Goal: Task Accomplishment & Management: Complete application form

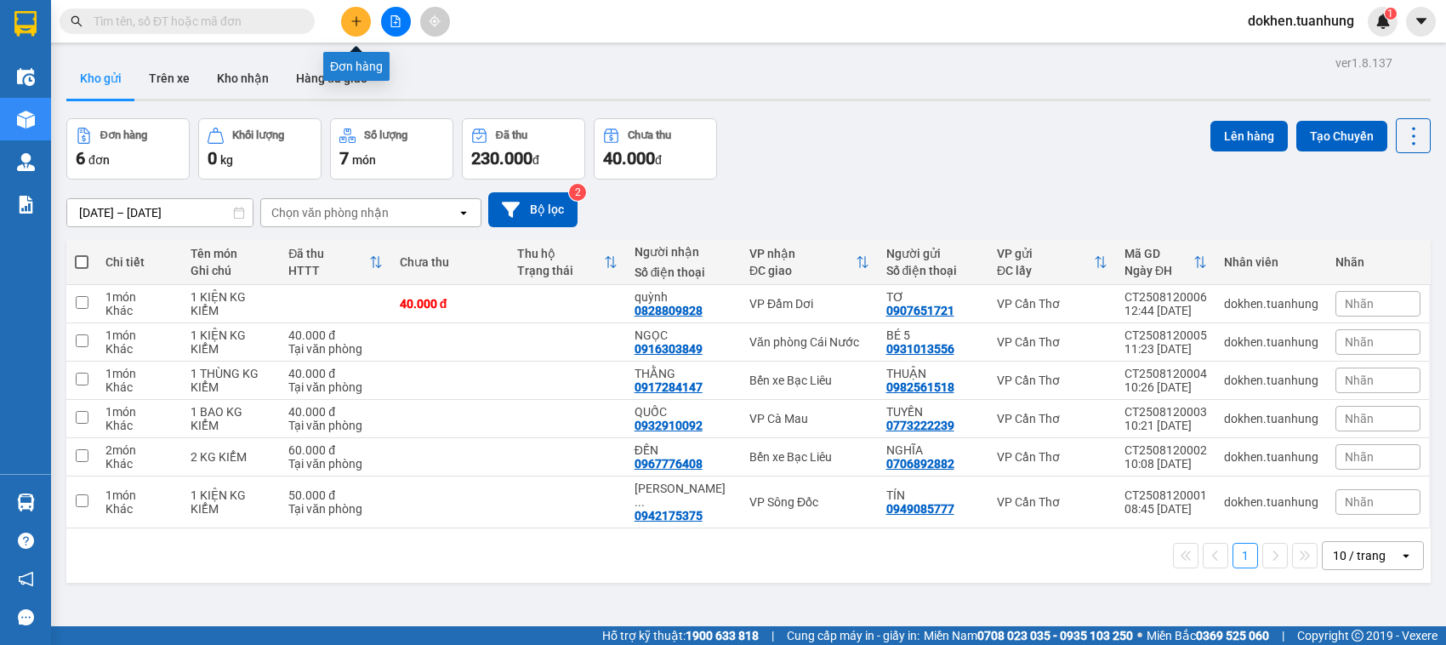
click at [349, 26] on button at bounding box center [356, 22] width 30 height 30
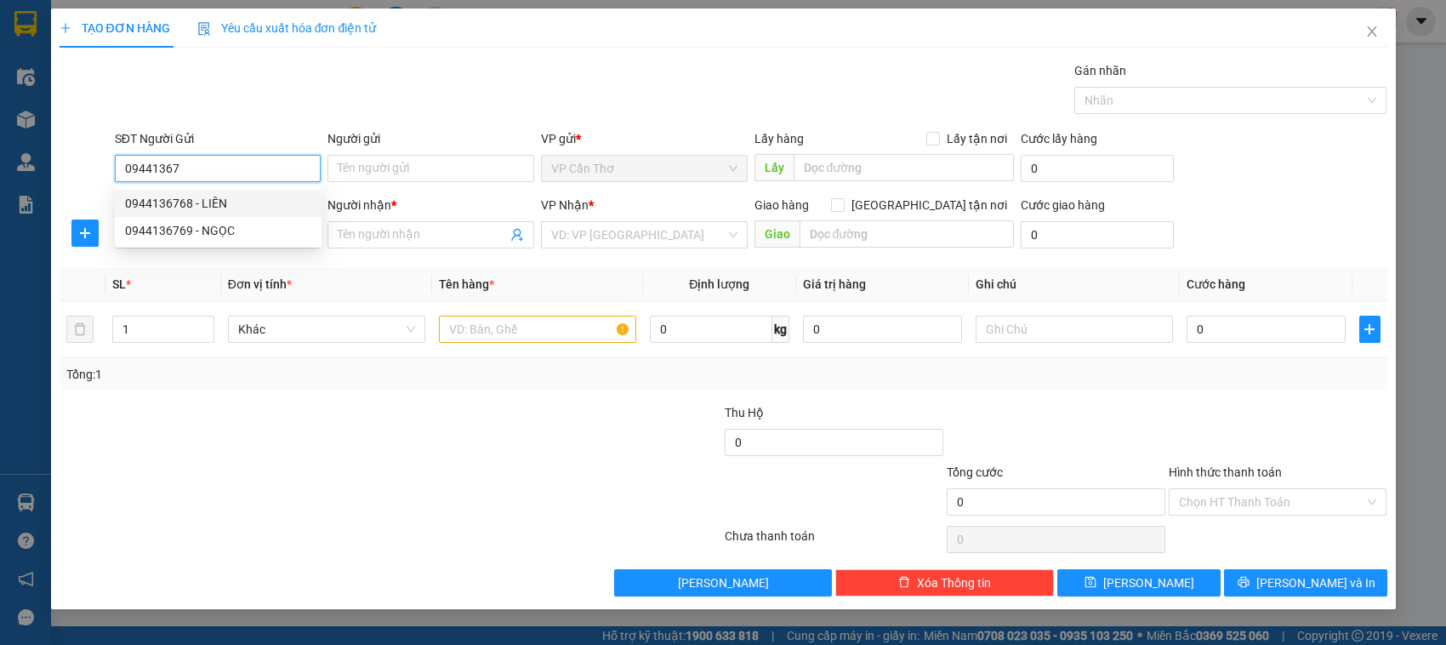
click at [205, 200] on div "0944136768 - LIÊN" at bounding box center [218, 203] width 186 height 19
type input "0944136768"
type input "LIÊN"
type input "0944136768"
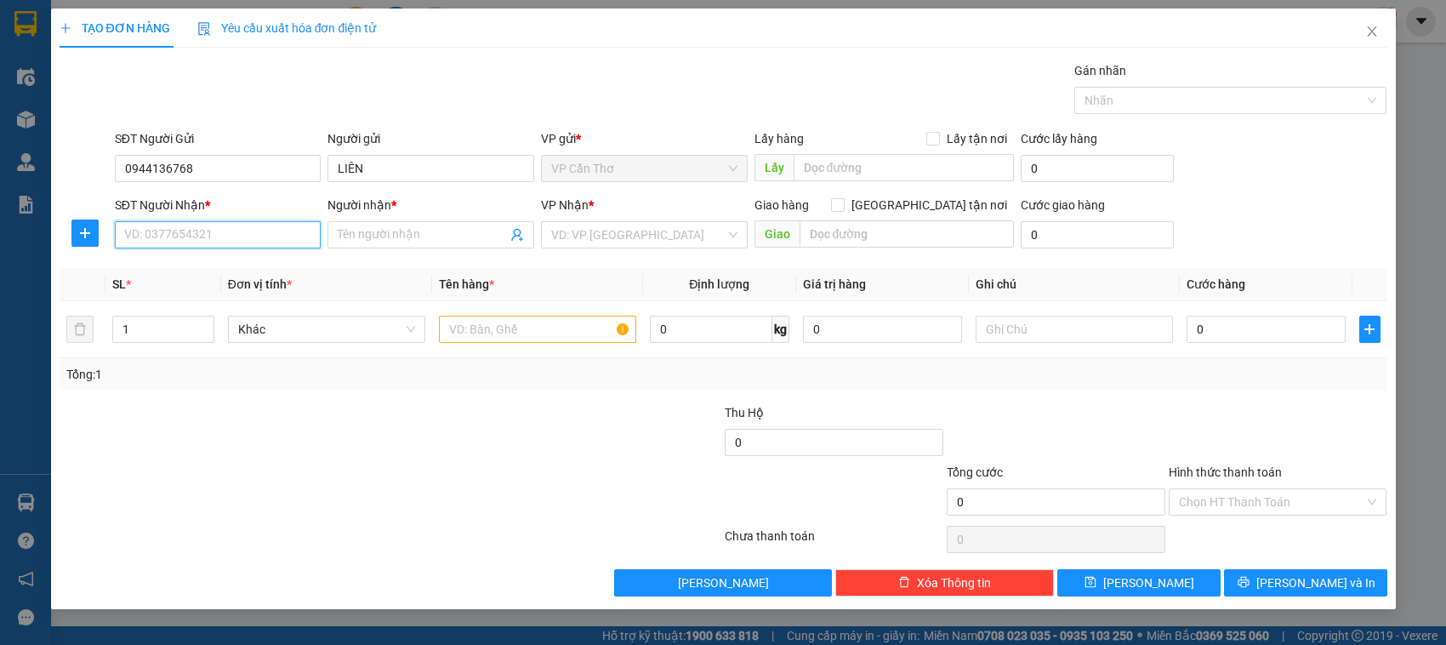
click at [315, 236] on input "SĐT Người Nhận *" at bounding box center [218, 234] width 207 height 27
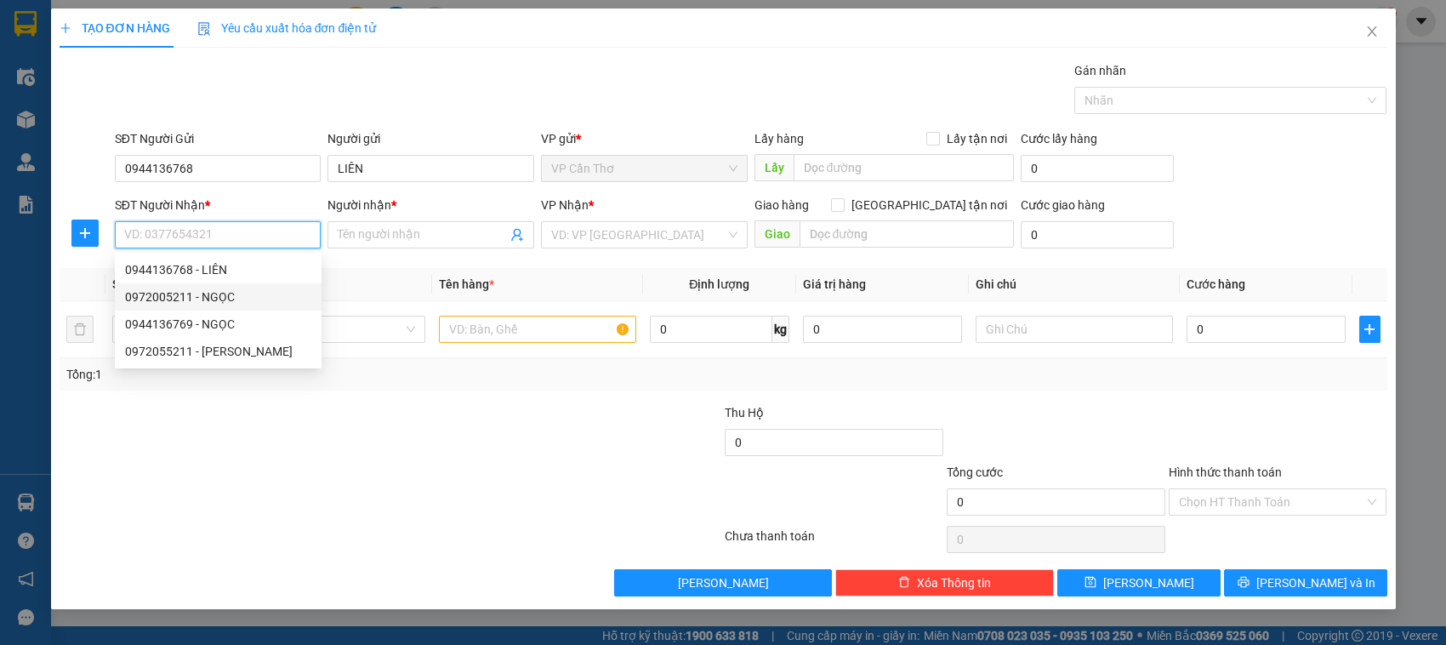
click at [230, 302] on div "0972005211 - NGỌC" at bounding box center [218, 296] width 186 height 19
type input "0972005211"
type input "NGỌC"
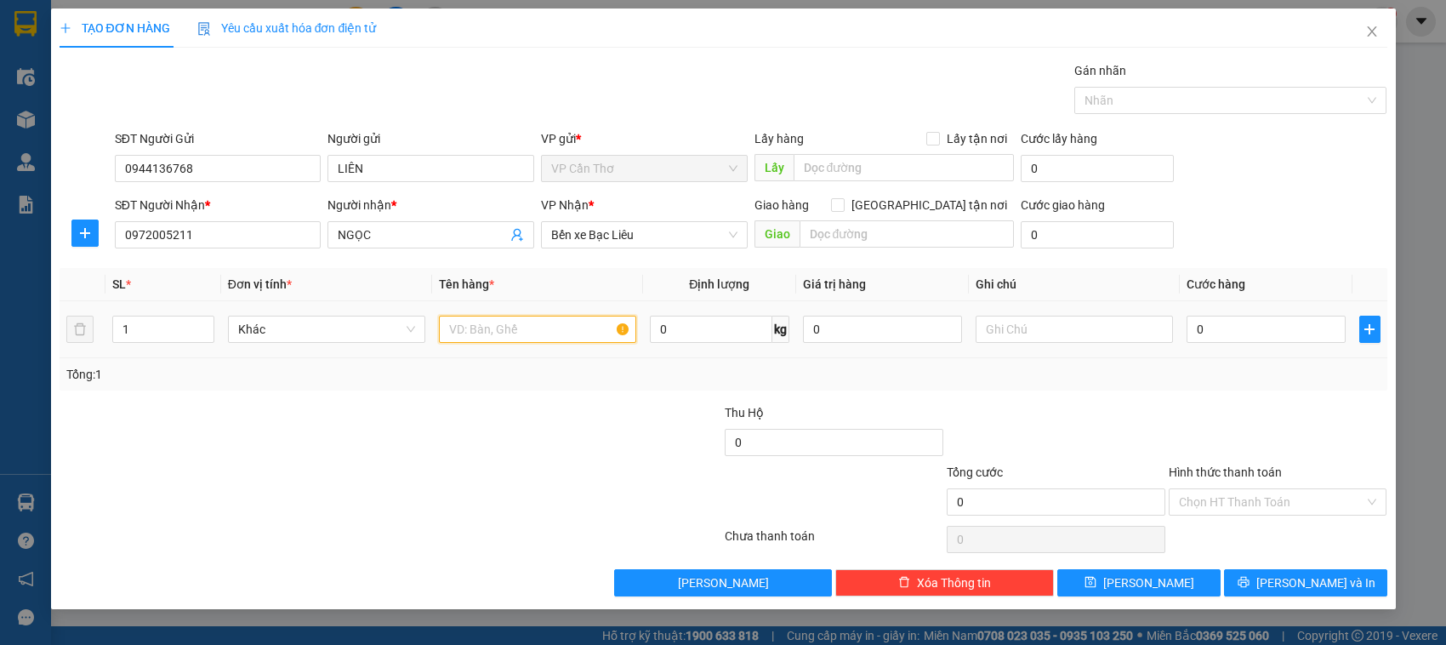
click at [446, 329] on input "text" at bounding box center [537, 328] width 197 height 27
type input "1 KIỆN KG KIỂM"
click at [1205, 338] on input "0" at bounding box center [1265, 328] width 159 height 27
type input "5"
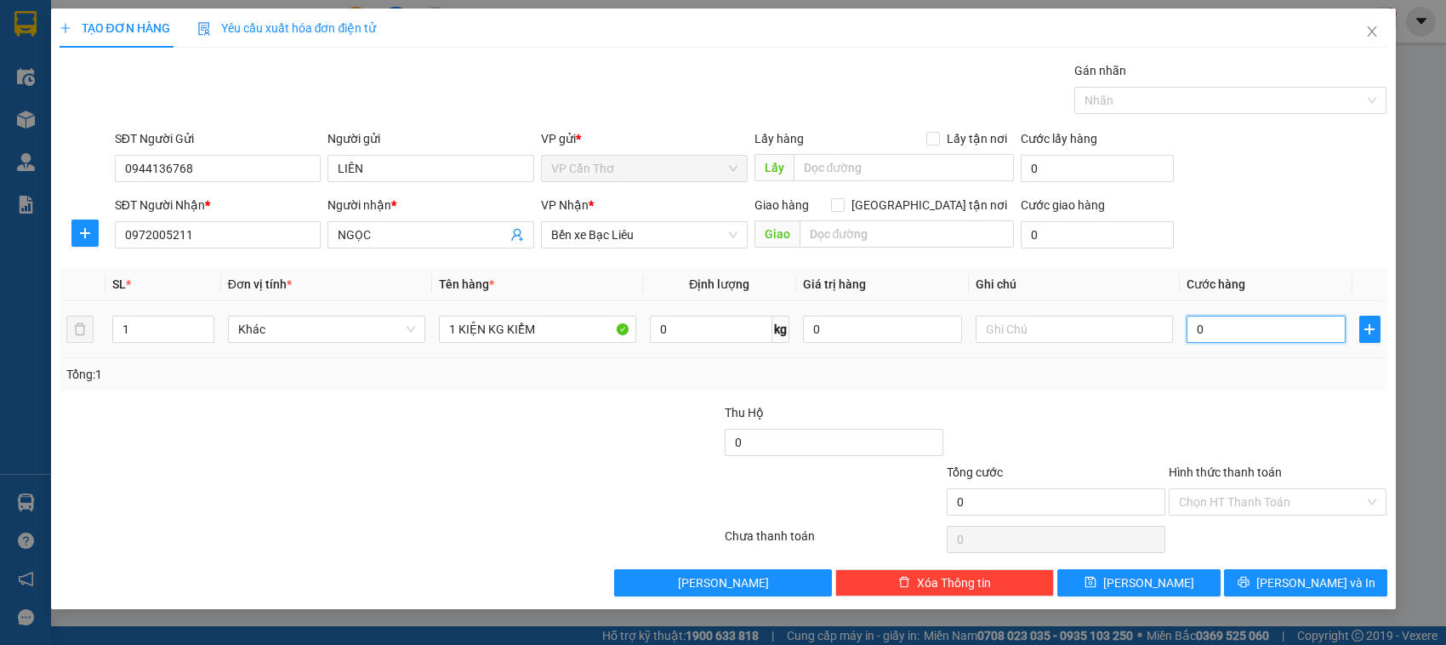
type input "5"
type input "50"
type input "500"
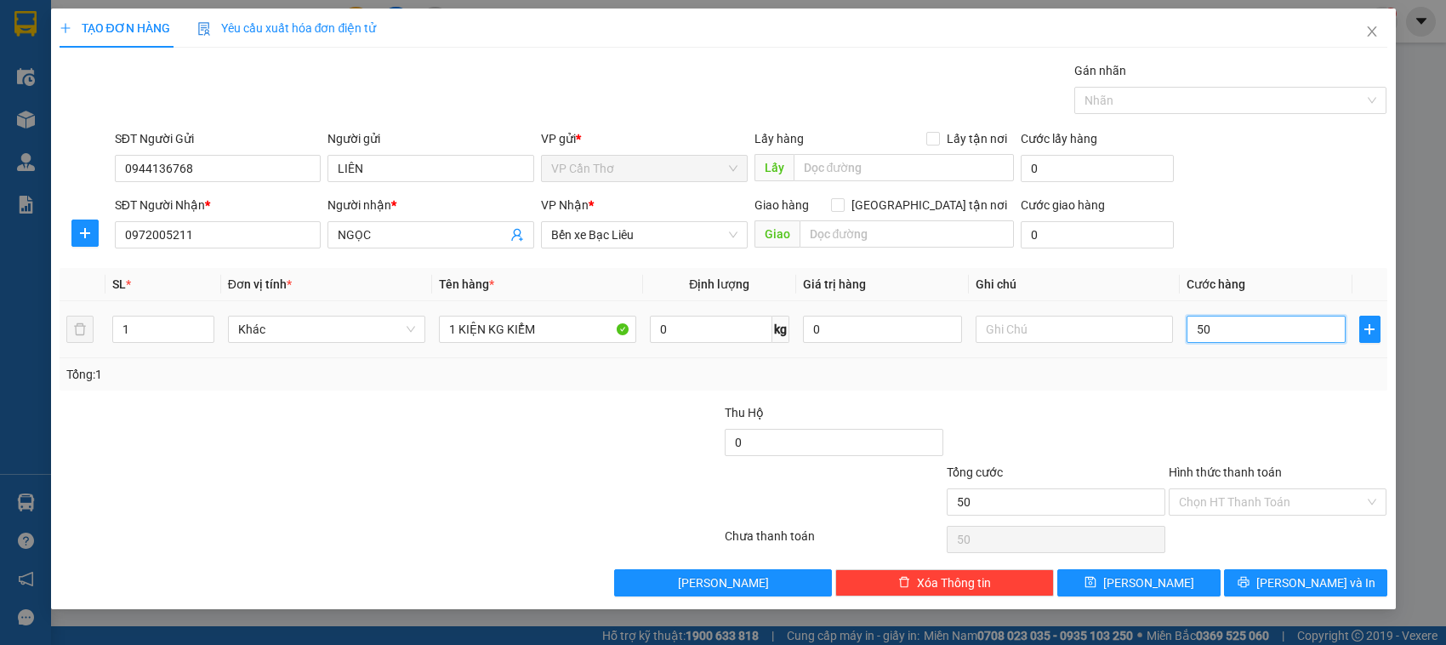
type input "500"
type input "5.000"
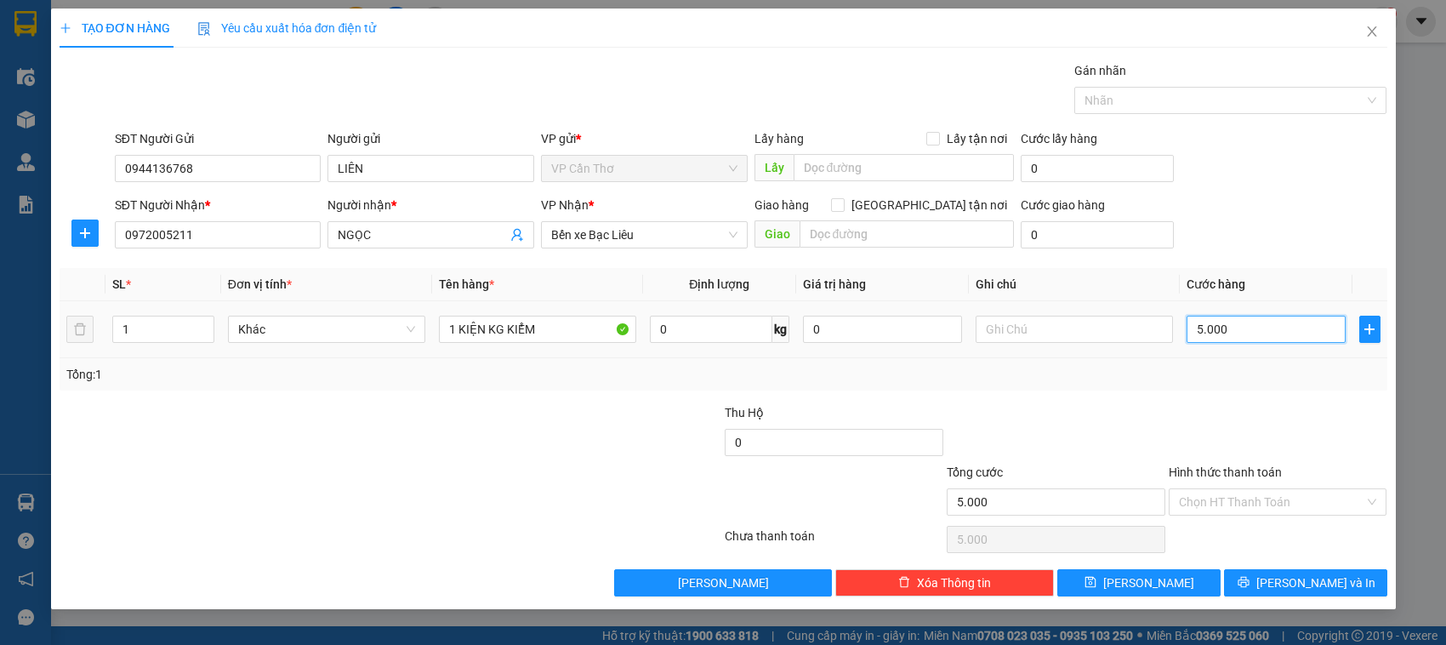
type input "50.000"
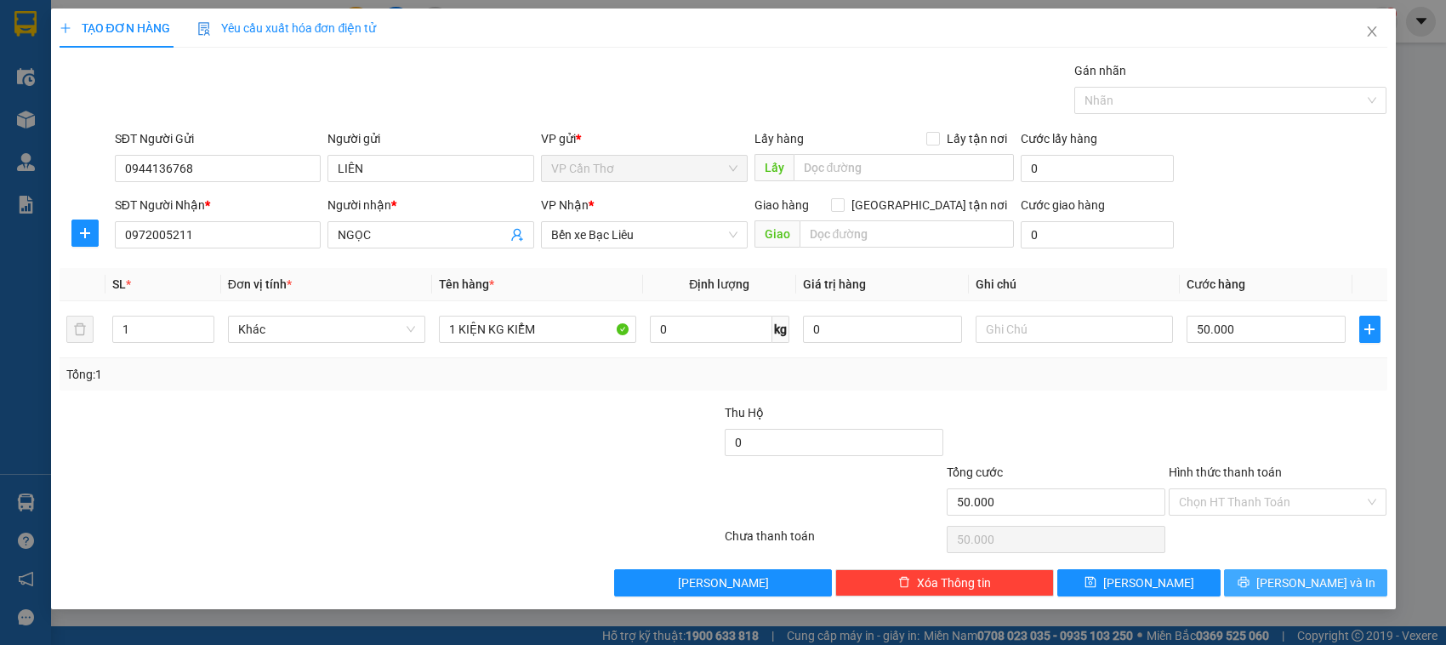
click at [1248, 588] on button "[PERSON_NAME] và In" at bounding box center [1305, 582] width 163 height 27
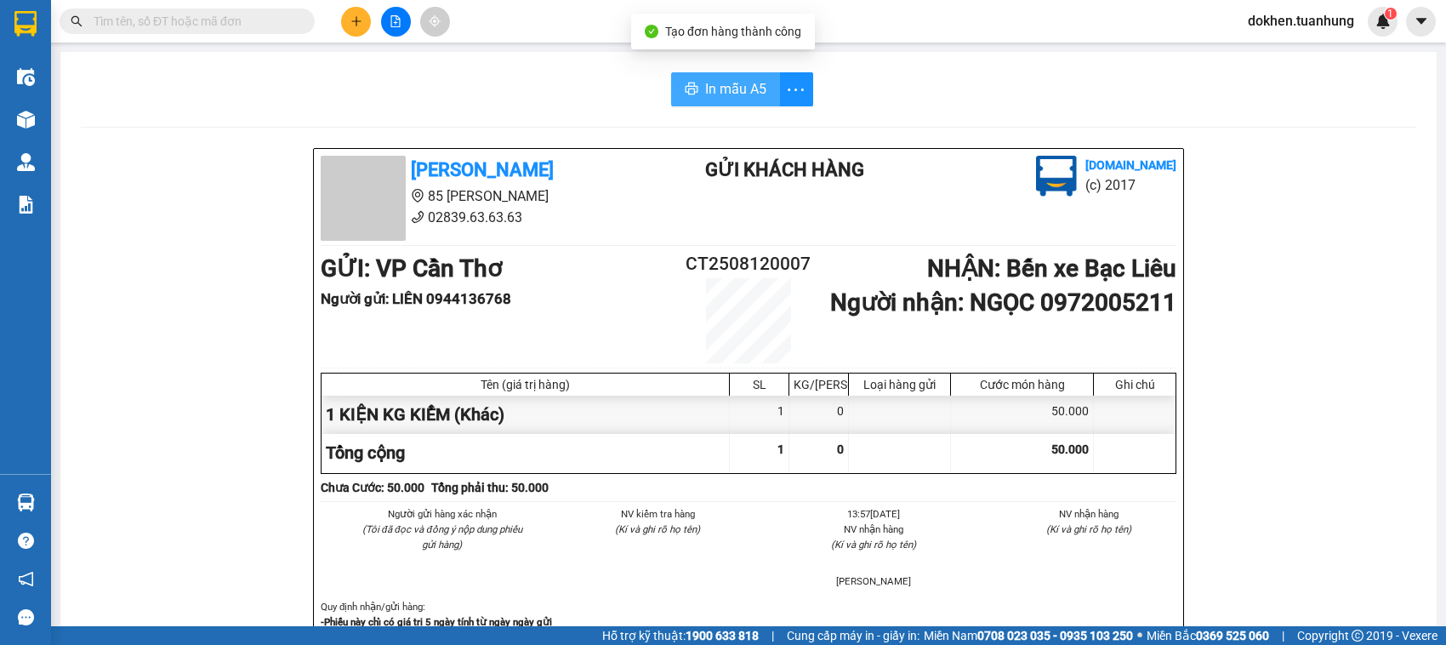
click at [713, 88] on span "In mẫu A5" at bounding box center [735, 88] width 61 height 21
